Goal: Communication & Community: Share content

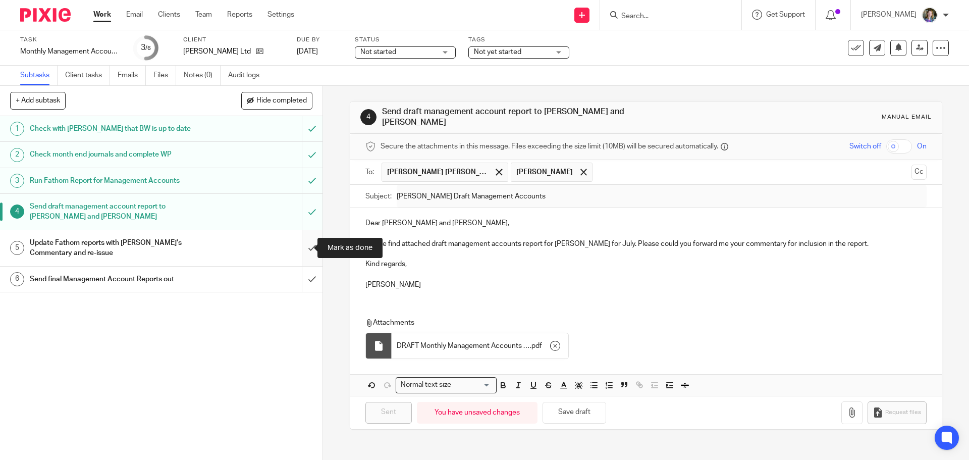
click at [303, 245] on input "submit" at bounding box center [161, 248] width 323 height 36
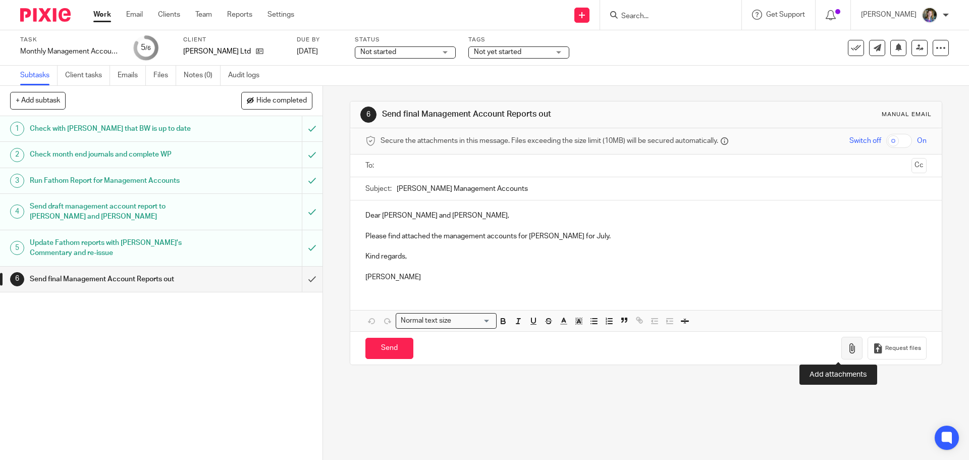
click at [847, 344] on icon "button" at bounding box center [852, 348] width 10 height 10
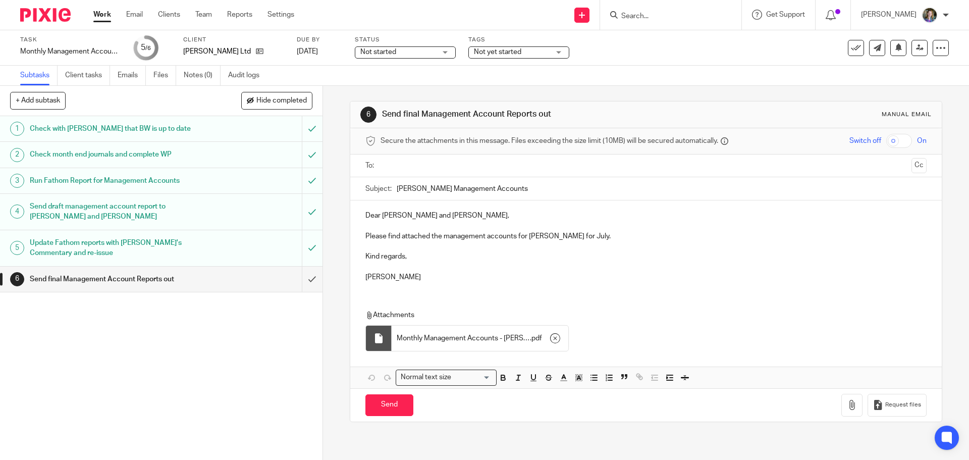
drag, startPoint x: 509, startPoint y: 276, endPoint x: 490, endPoint y: 247, distance: 34.6
click at [507, 272] on p "[PERSON_NAME]" at bounding box center [646, 277] width 561 height 10
click at [431, 165] on input "text" at bounding box center [645, 166] width 523 height 12
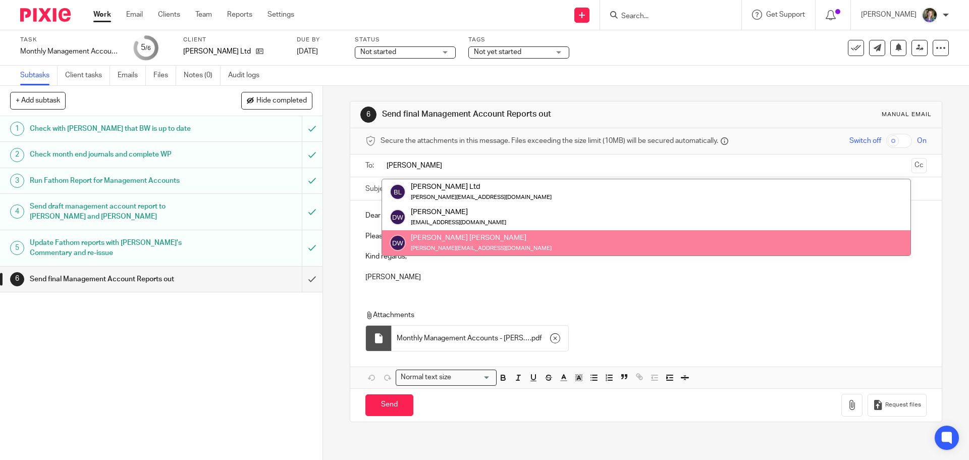
type input "[PERSON_NAME]"
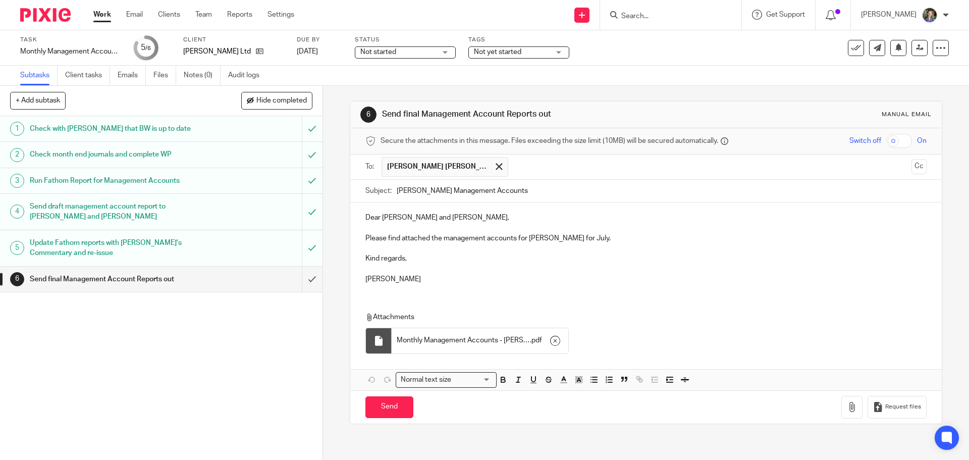
click at [514, 165] on input "text" at bounding box center [711, 167] width 394 height 20
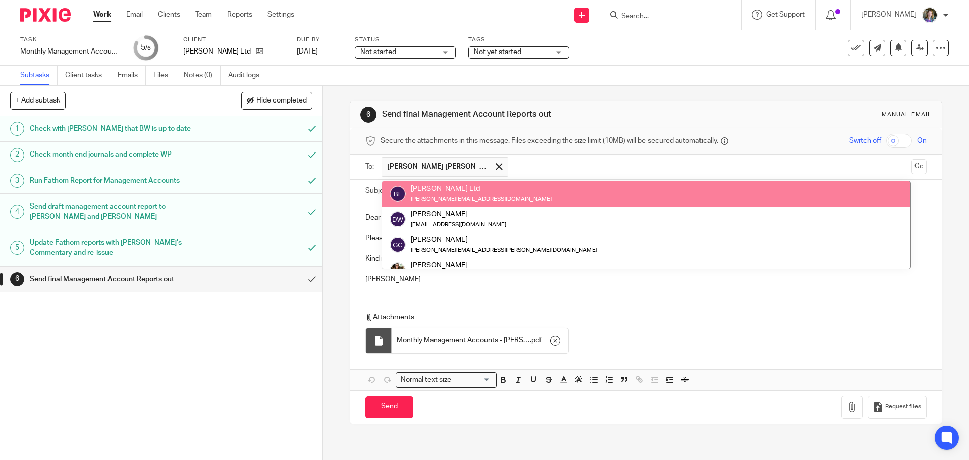
click at [654, 297] on div "Dear [PERSON_NAME] and [PERSON_NAME], Please find attached the management accou…" at bounding box center [645, 296] width 591 height 188
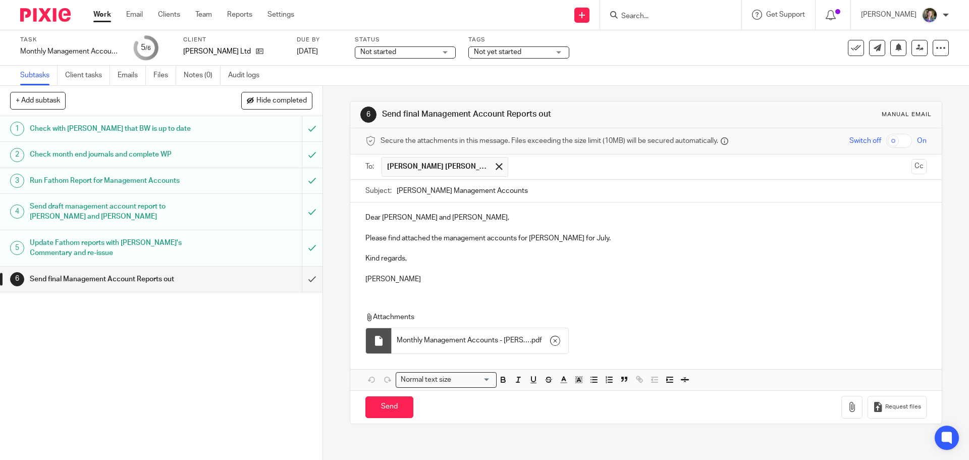
click at [524, 168] on input "text" at bounding box center [711, 167] width 394 height 20
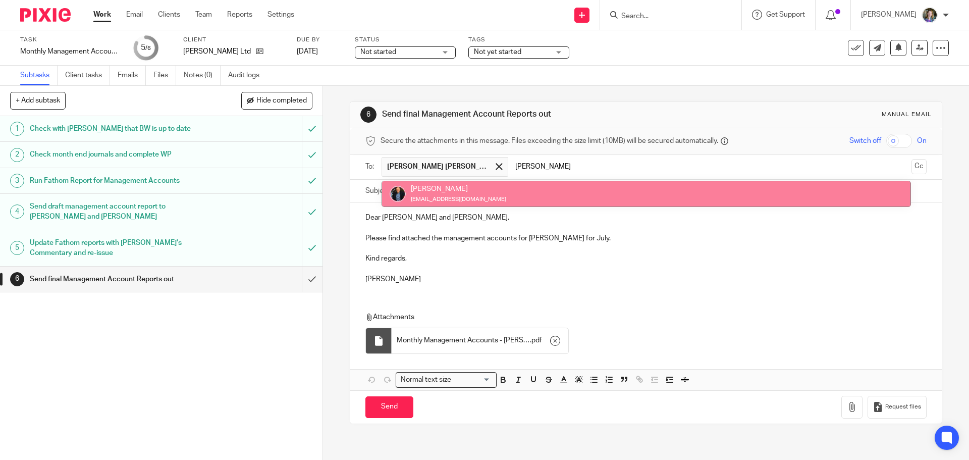
type input "[PERSON_NAME]"
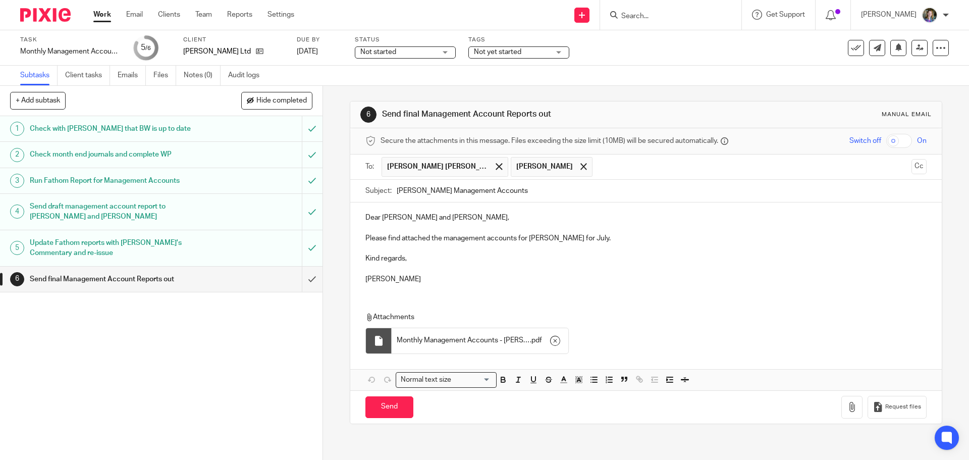
click at [598, 163] on input "text" at bounding box center [753, 167] width 310 height 20
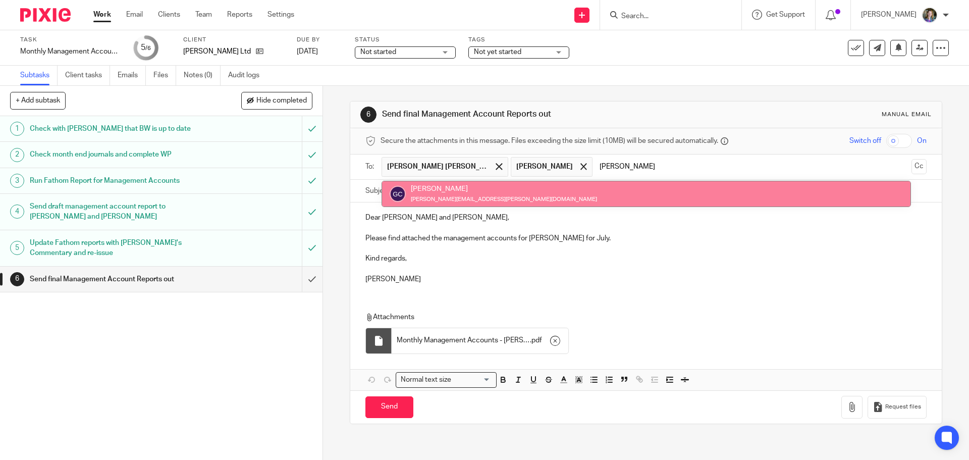
type input "[PERSON_NAME]"
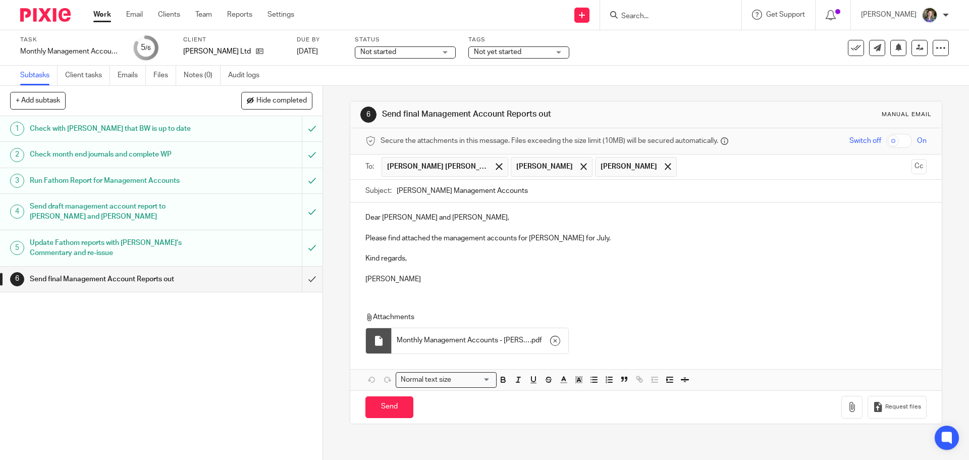
click at [668, 259] on p "Kind regards," at bounding box center [646, 258] width 561 height 10
click at [389, 404] on input "Send" at bounding box center [390, 407] width 48 height 22
type input "Sent"
